Goal: Communication & Community: Answer question/provide support

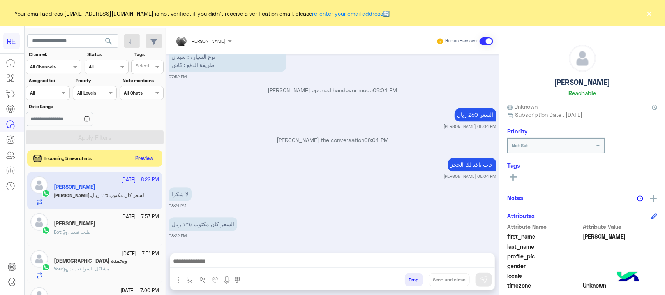
click at [131, 156] on div "Incoming 5 new chats Preview" at bounding box center [94, 158] width 135 height 16
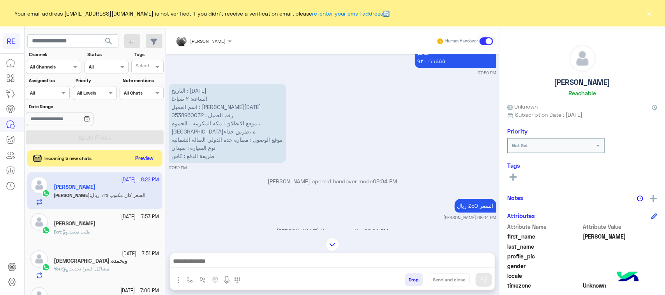
scroll to position [795, 0]
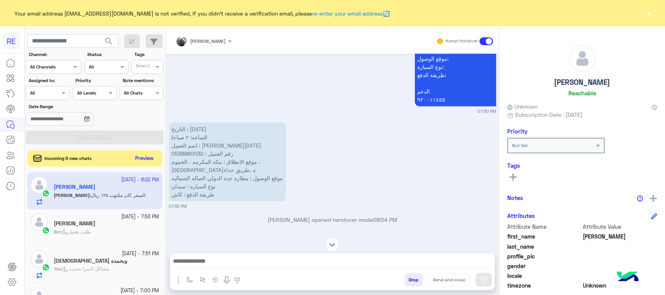
click at [144, 158] on button "Preview" at bounding box center [144, 158] width 24 height 11
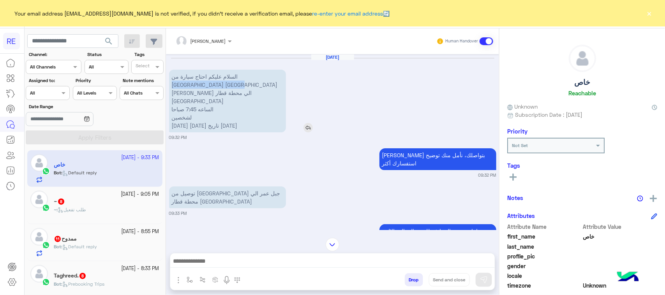
drag, startPoint x: 210, startPoint y: 73, endPoint x: 219, endPoint y: 88, distance: 17.1
click at [219, 88] on p "السلام عليكم احتاج سيارة من [GEOGRAPHIC_DATA] برج [PERSON_NAME] الي محطة قطار […" at bounding box center [227, 101] width 117 height 63
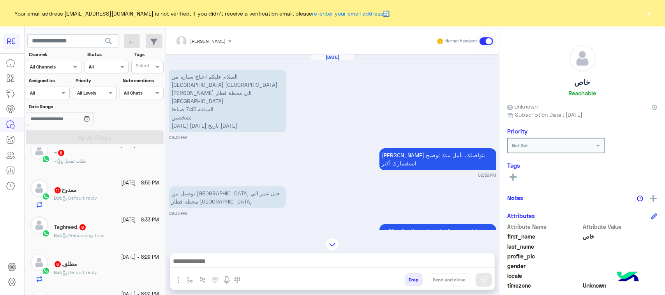
click at [132, 228] on div "Taghreed. 8" at bounding box center [107, 228] width 106 height 8
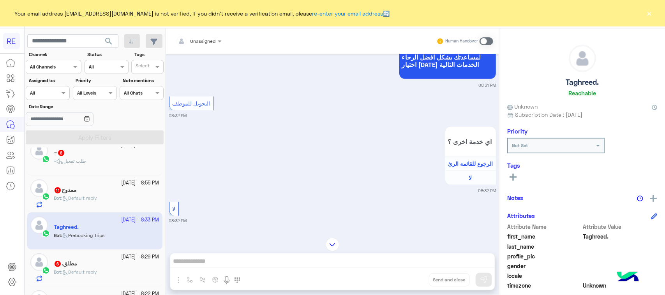
scroll to position [152, 0]
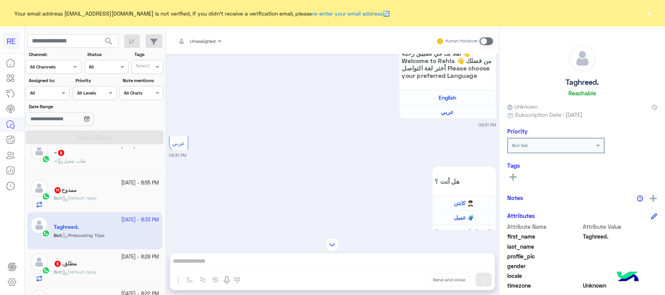
click at [487, 44] on span at bounding box center [486, 41] width 14 height 8
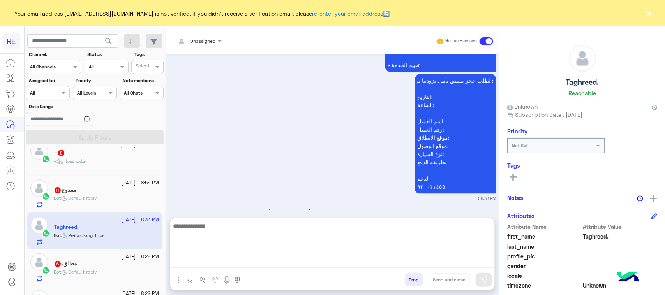
click at [275, 262] on textarea at bounding box center [332, 244] width 324 height 47
type textarea "**********"
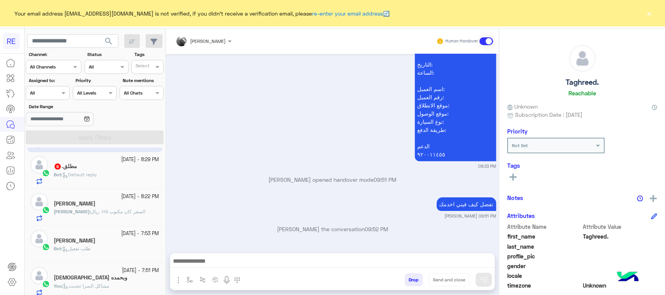
scroll to position [0, 0]
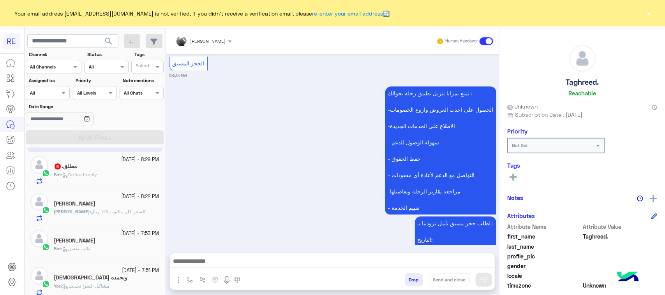
click at [137, 176] on div "Bot : Default reply" at bounding box center [107, 178] width 106 height 14
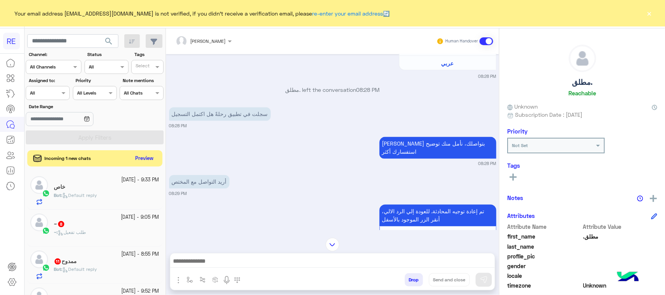
click at [142, 157] on button "Preview" at bounding box center [144, 158] width 24 height 11
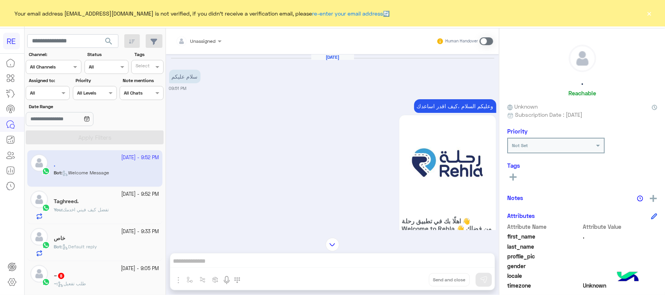
click at [448, 104] on p "وعليكم السلام ،كيف اقدر اساعدك" at bounding box center [455, 106] width 82 height 14
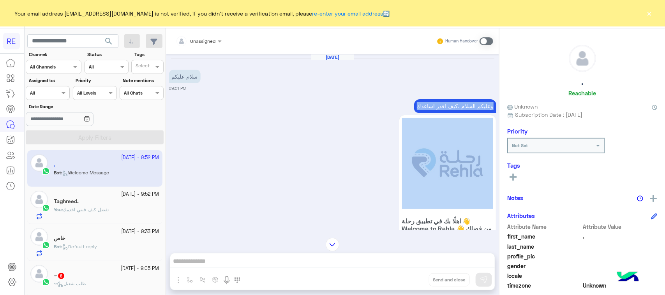
click at [448, 104] on p "وعليكم السلام ،كيف اقدر اساعدك" at bounding box center [455, 106] width 82 height 14
copy div "وعليكم السلام ،كيف اقدر اساعدك"
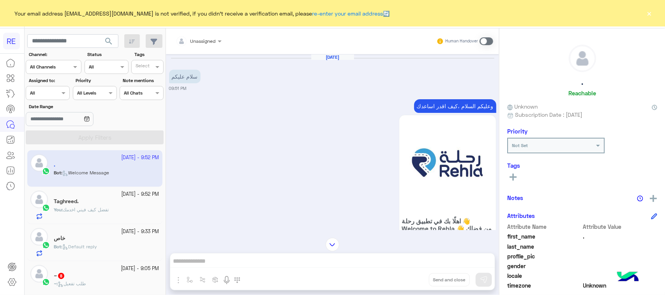
click at [484, 40] on span at bounding box center [486, 41] width 14 height 8
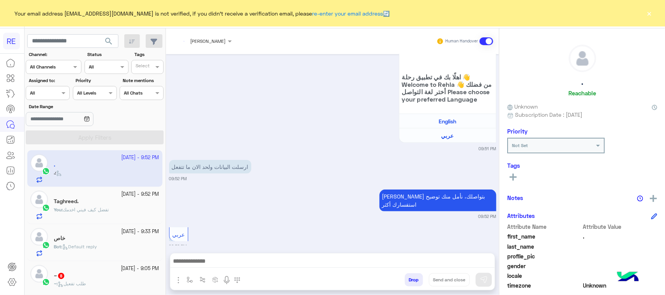
scroll to position [174, 0]
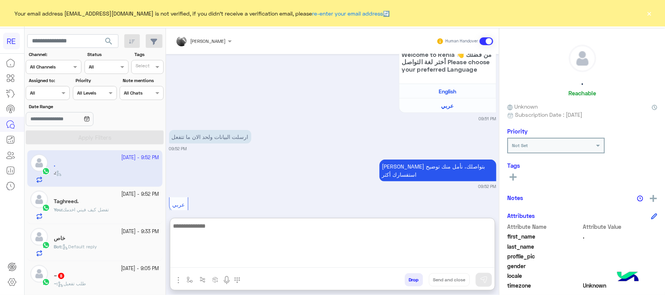
click at [351, 259] on textarea at bounding box center [332, 244] width 324 height 47
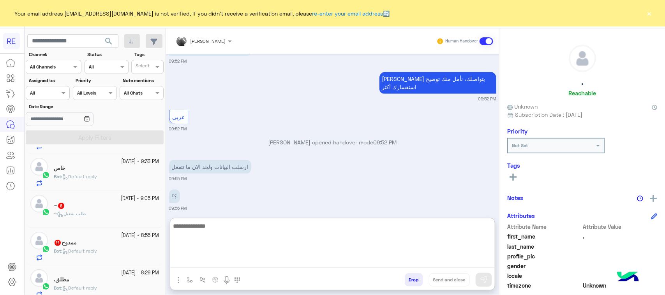
scroll to position [0, 0]
